Goal: Information Seeking & Learning: Learn about a topic

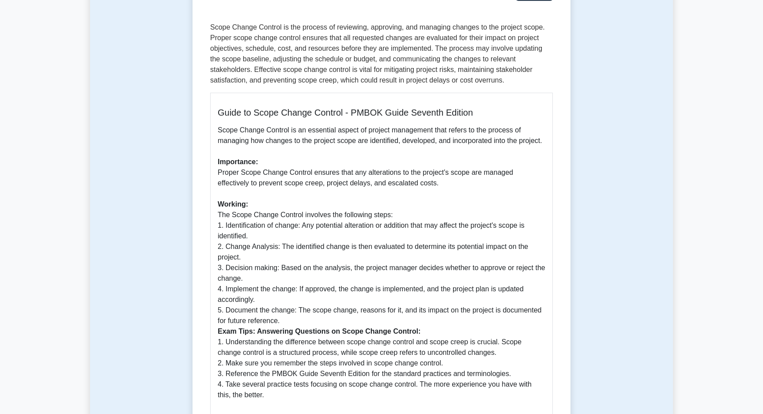
scroll to position [132, 0]
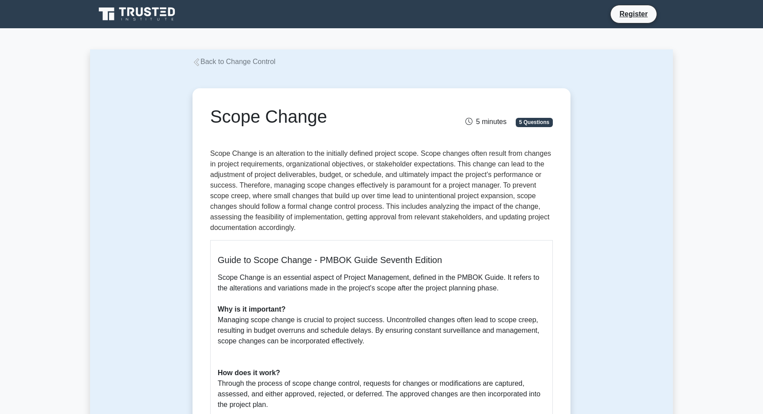
click at [220, 57] on div "Back to Change Control" at bounding box center [381, 61] width 388 height 11
click at [201, 62] on link "Back to Change Control" at bounding box center [233, 62] width 83 height 8
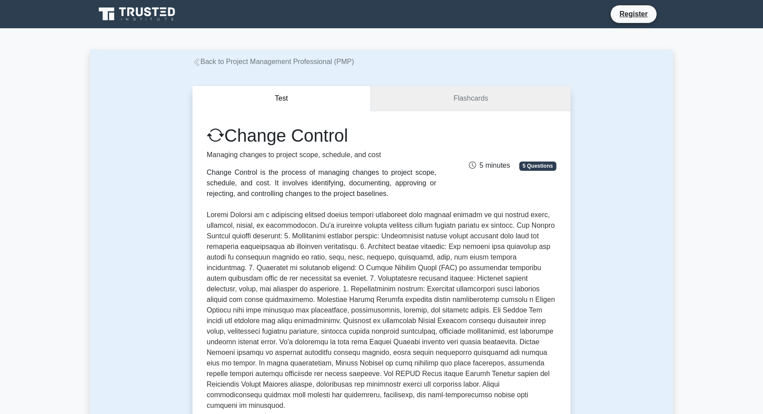
click at [433, 103] on link "Flashcards" at bounding box center [470, 98] width 199 height 25
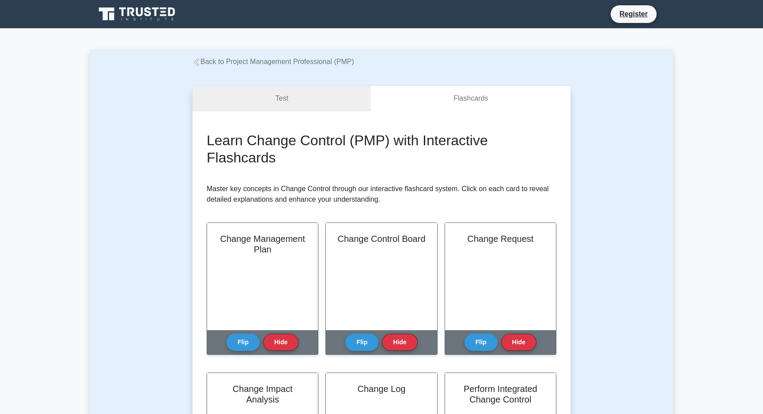
click at [313, 100] on link "Test" at bounding box center [281, 98] width 178 height 25
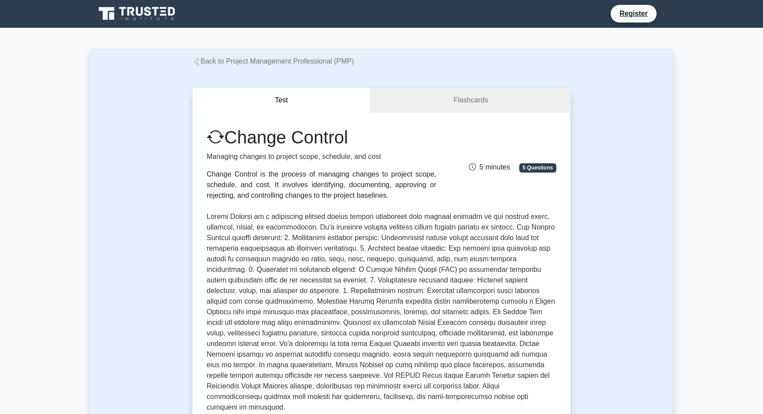
scroll to position [0, 0]
